Goal: Check status: Check status

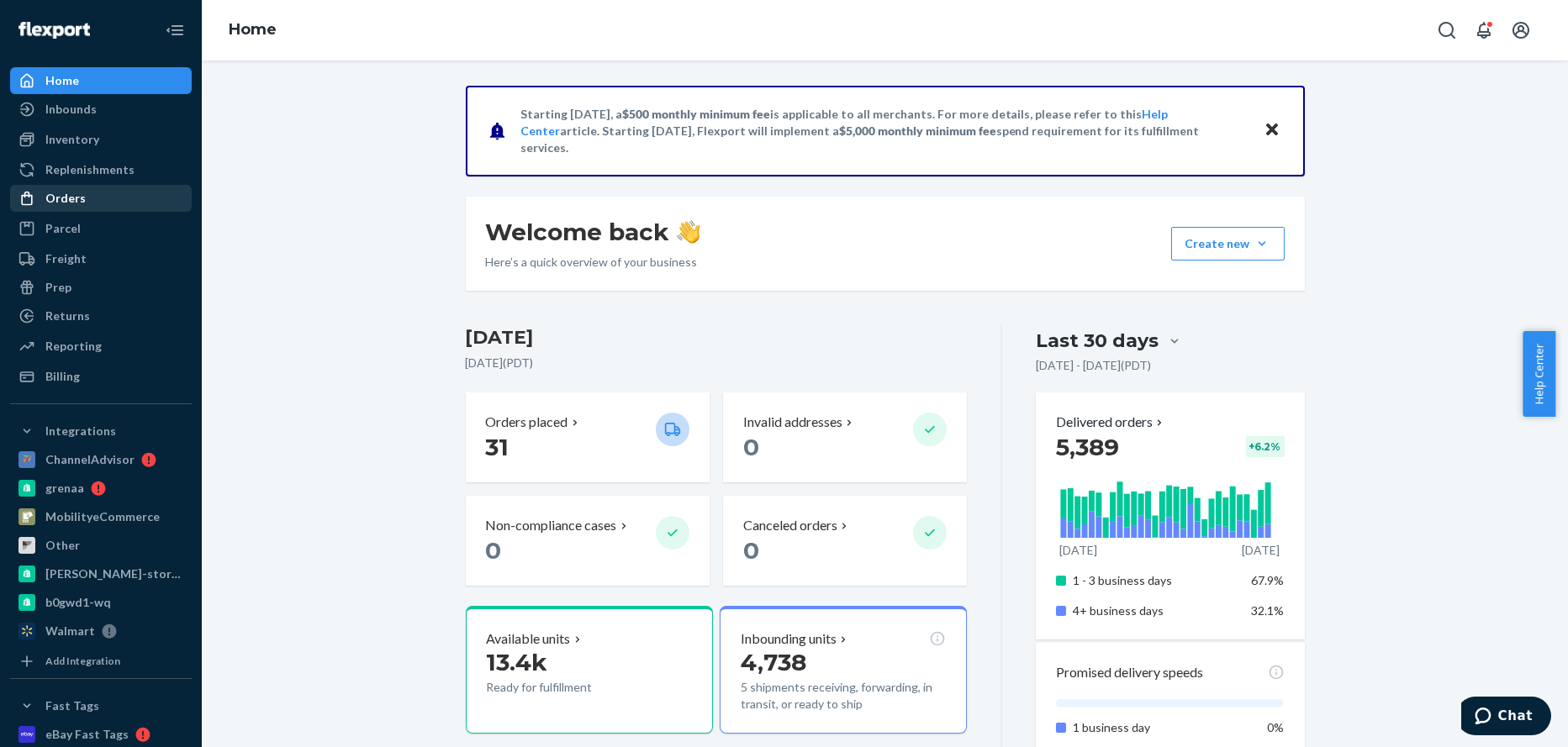
click at [58, 200] on div "Orders" at bounding box center [65, 198] width 41 height 17
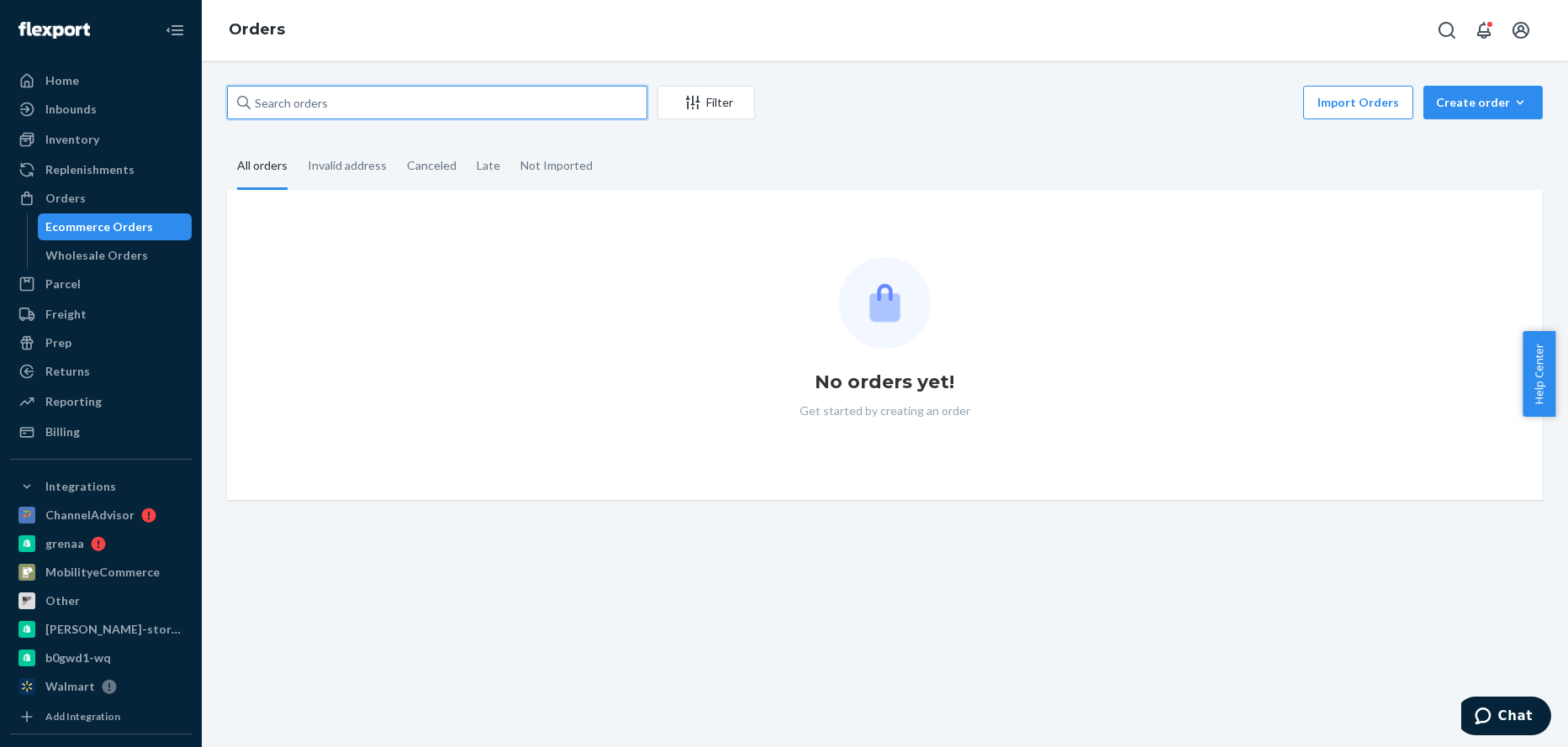
click at [364, 100] on input "text" at bounding box center [437, 103] width 421 height 34
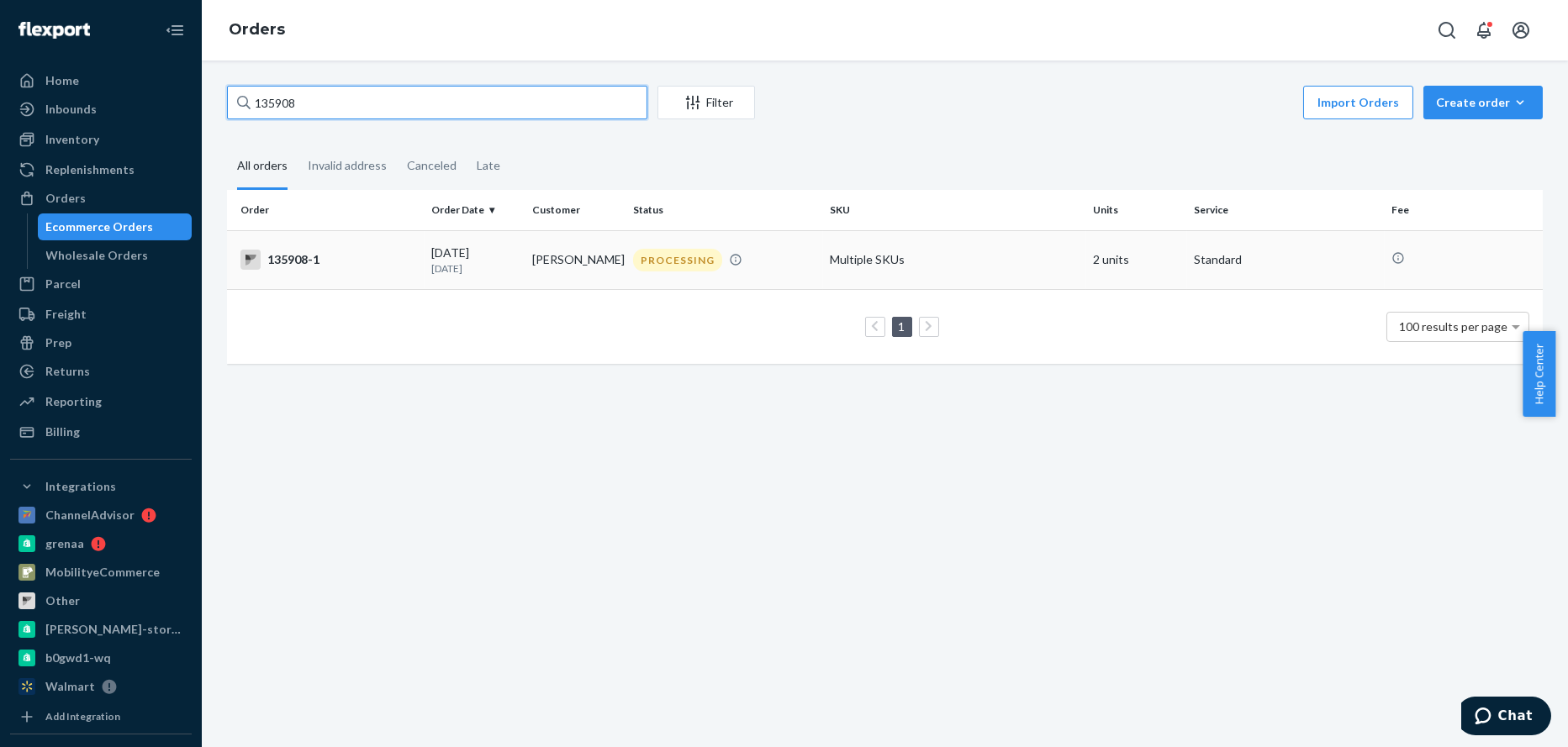
type input "135908"
click at [305, 260] on div "135908-1" at bounding box center [329, 259] width 177 height 20
